Goal: Information Seeking & Learning: Learn about a topic

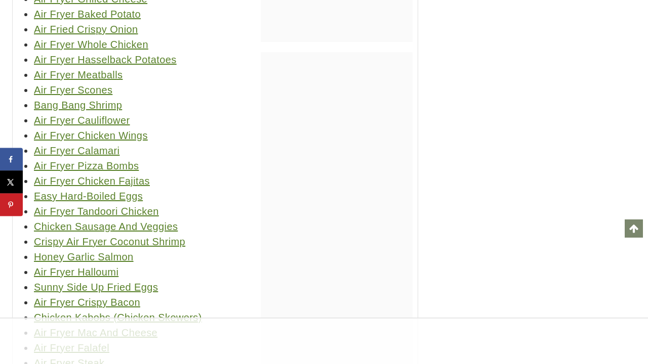
scroll to position [51223, 0]
